Goal: Task Accomplishment & Management: Manage account settings

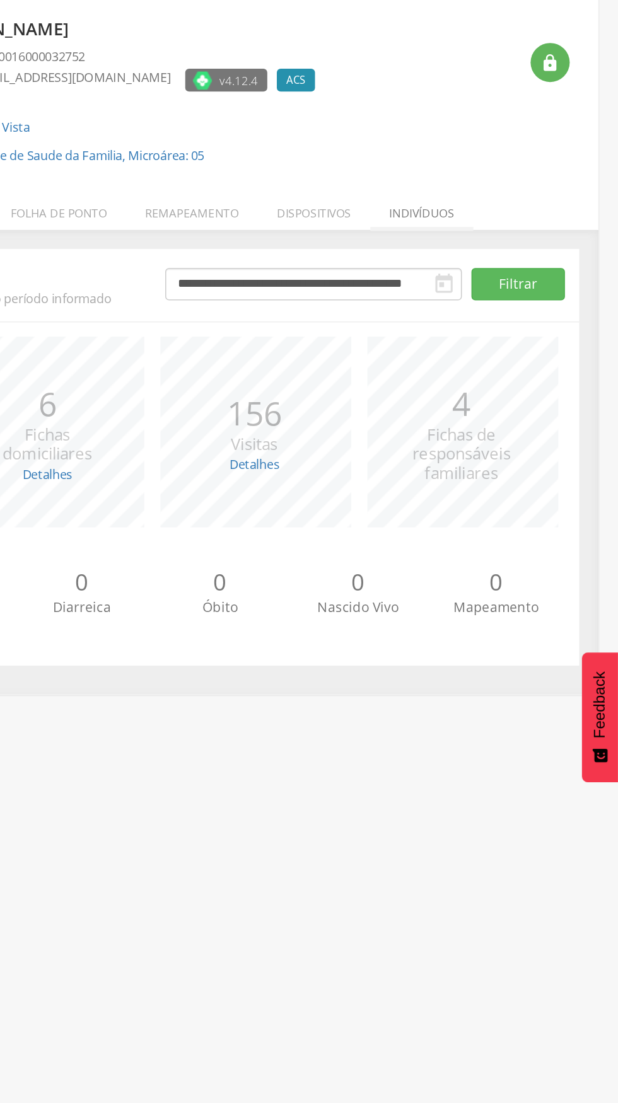
click at [483, 214] on li "Indivíduos" at bounding box center [488, 215] width 68 height 30
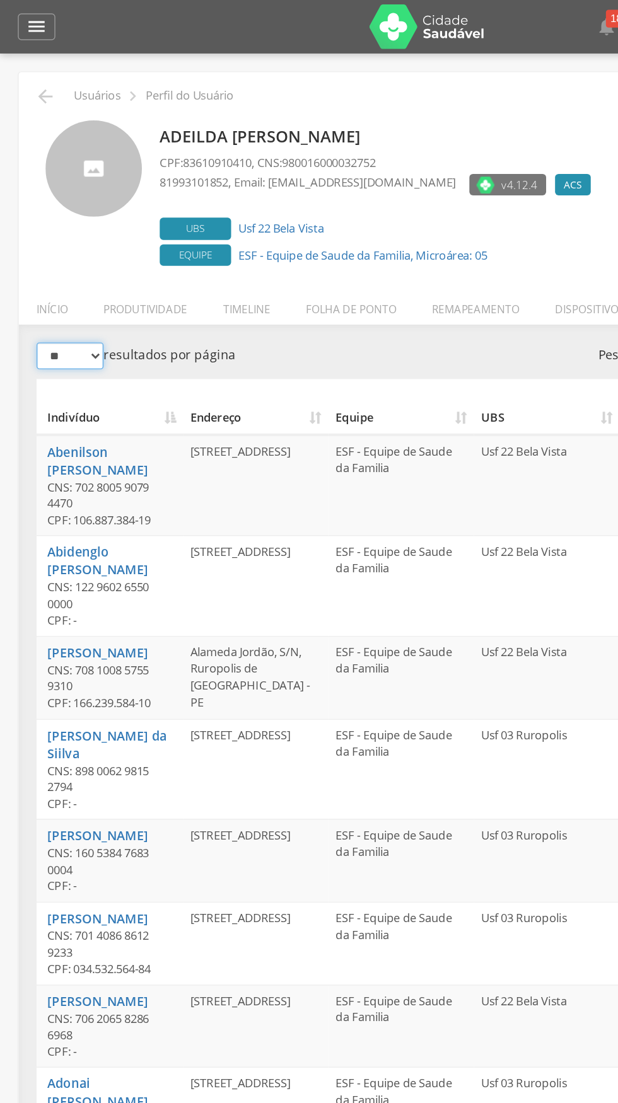
click at [37, 250] on select "** ** ** ***" at bounding box center [49, 251] width 47 height 19
select select "***"
click at [26, 242] on select "** ** ** ***" at bounding box center [49, 251] width 47 height 19
